Goal: Task Accomplishment & Management: Use online tool/utility

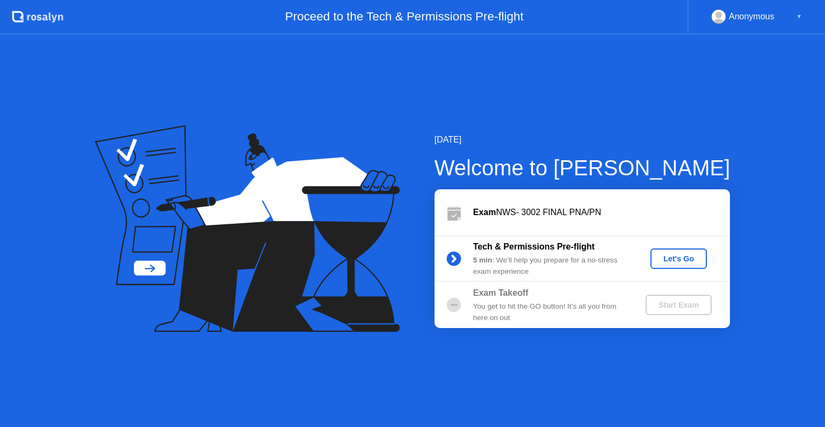
click at [679, 248] on button "Let's Go" at bounding box center [679, 258] width 56 height 20
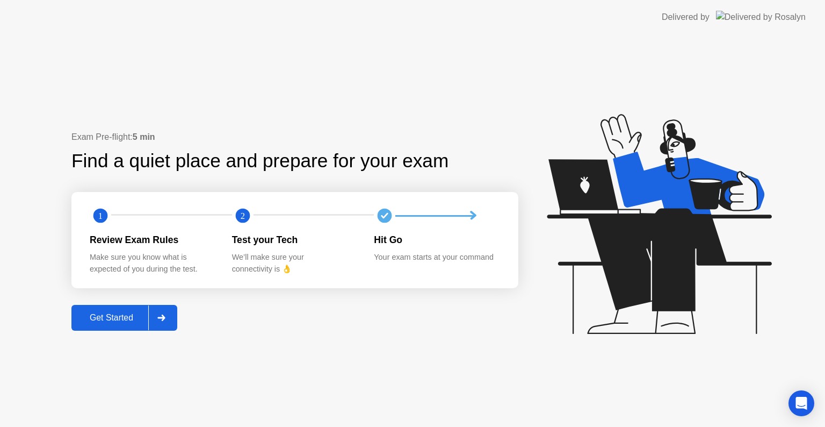
click at [169, 323] on div at bounding box center [161, 317] width 26 height 25
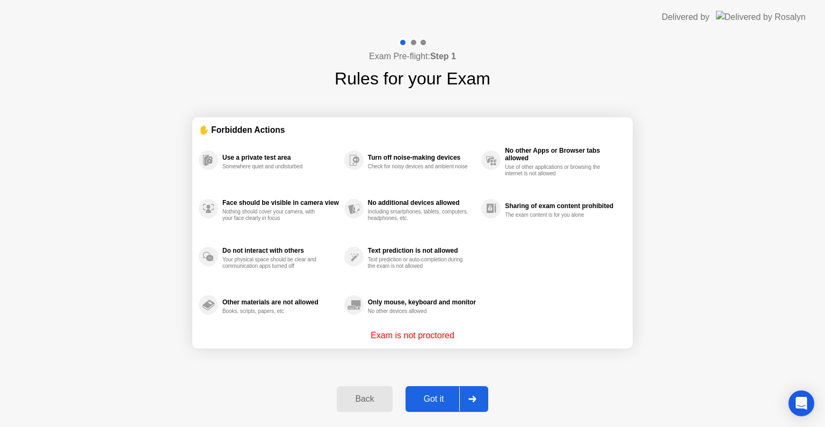
click at [469, 401] on icon at bounding box center [472, 398] width 8 height 6
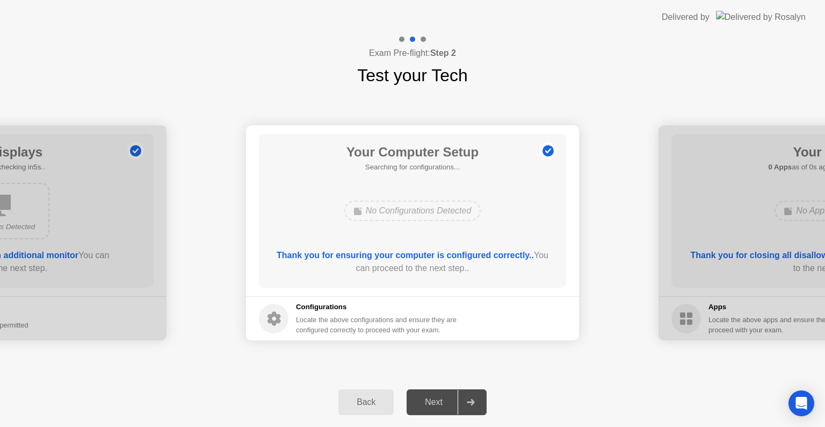
click at [469, 401] on icon at bounding box center [471, 402] width 8 height 6
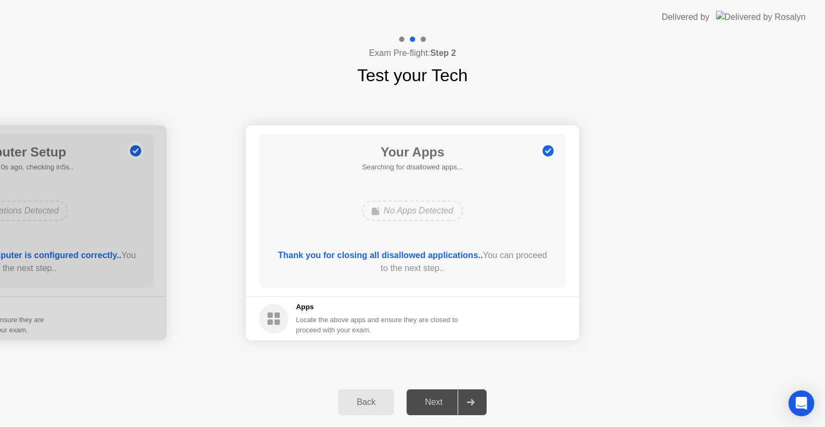
click at [469, 401] on icon at bounding box center [471, 402] width 8 height 6
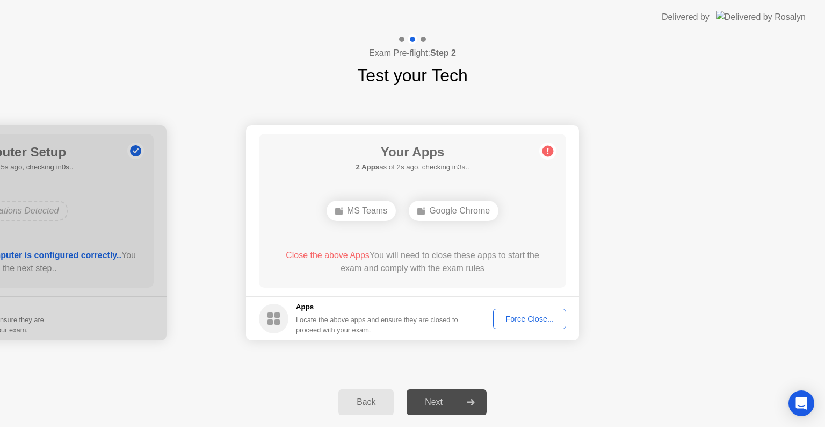
click at [471, 401] on icon at bounding box center [471, 402] width 8 height 6
click at [545, 317] on div "Force Close..." at bounding box center [530, 318] width 66 height 9
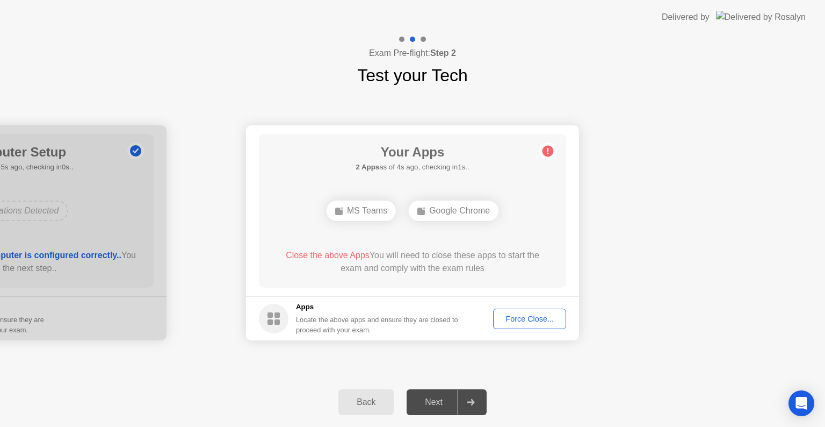
click at [528, 318] on div "Force Close..." at bounding box center [530, 318] width 66 height 9
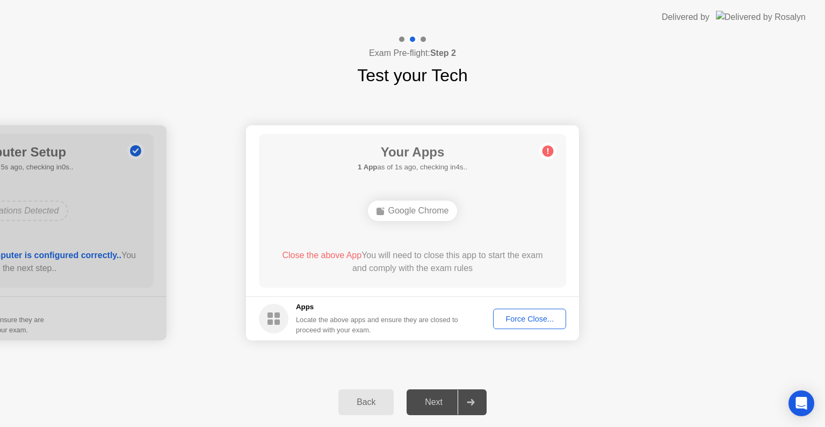
click at [528, 315] on div "Force Close..." at bounding box center [530, 318] width 66 height 9
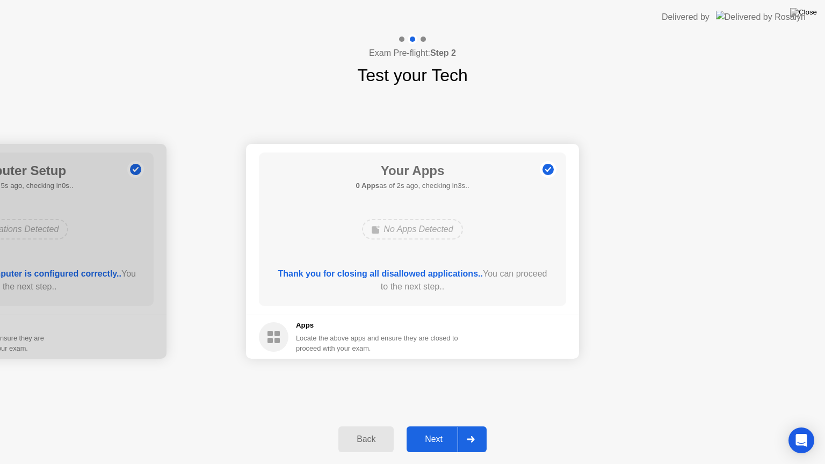
click at [459, 426] on div at bounding box center [471, 439] width 26 height 25
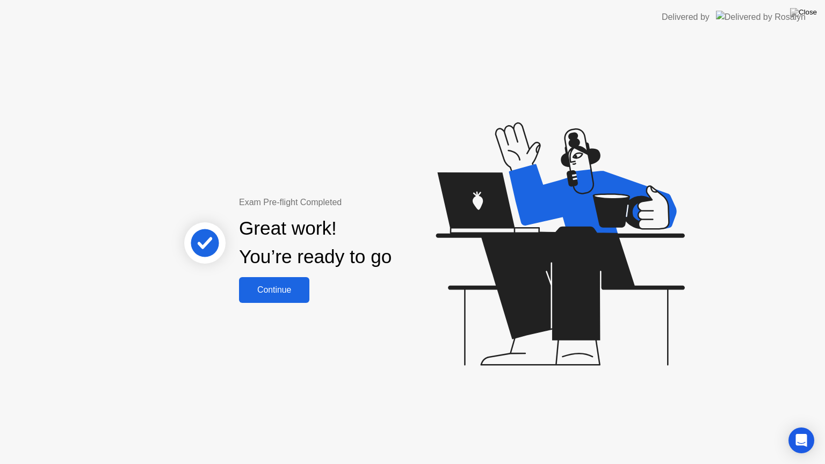
click at [273, 295] on div "Continue" at bounding box center [274, 290] width 64 height 10
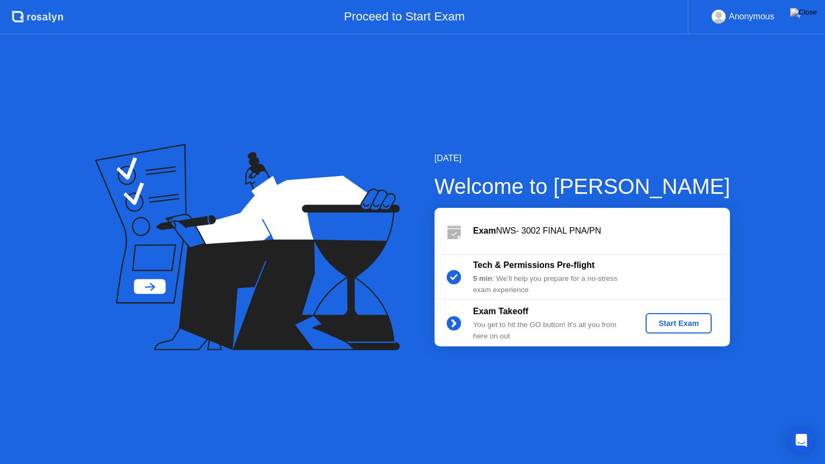
click at [675, 319] on div "Start Exam" at bounding box center [678, 323] width 57 height 9
